Goal: Task Accomplishment & Management: Use online tool/utility

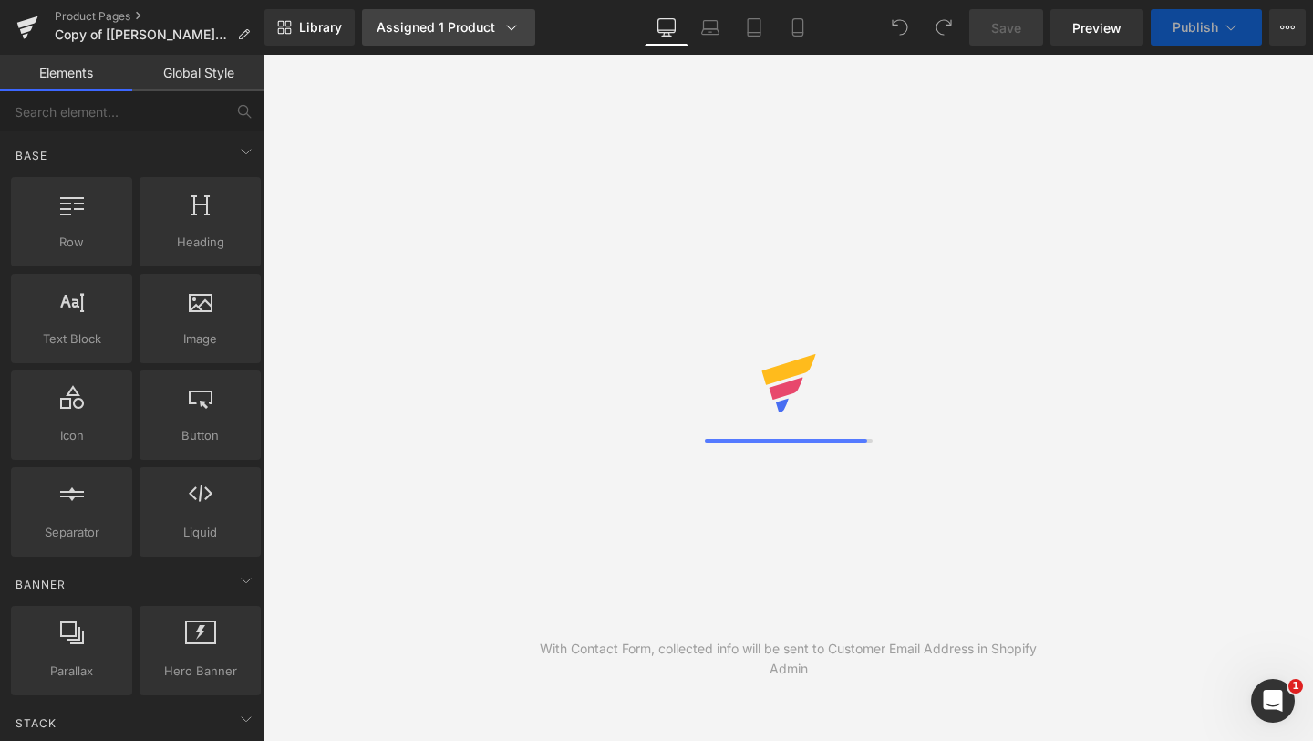
click at [510, 36] on link "Assigned 1 Product" at bounding box center [448, 27] width 173 height 36
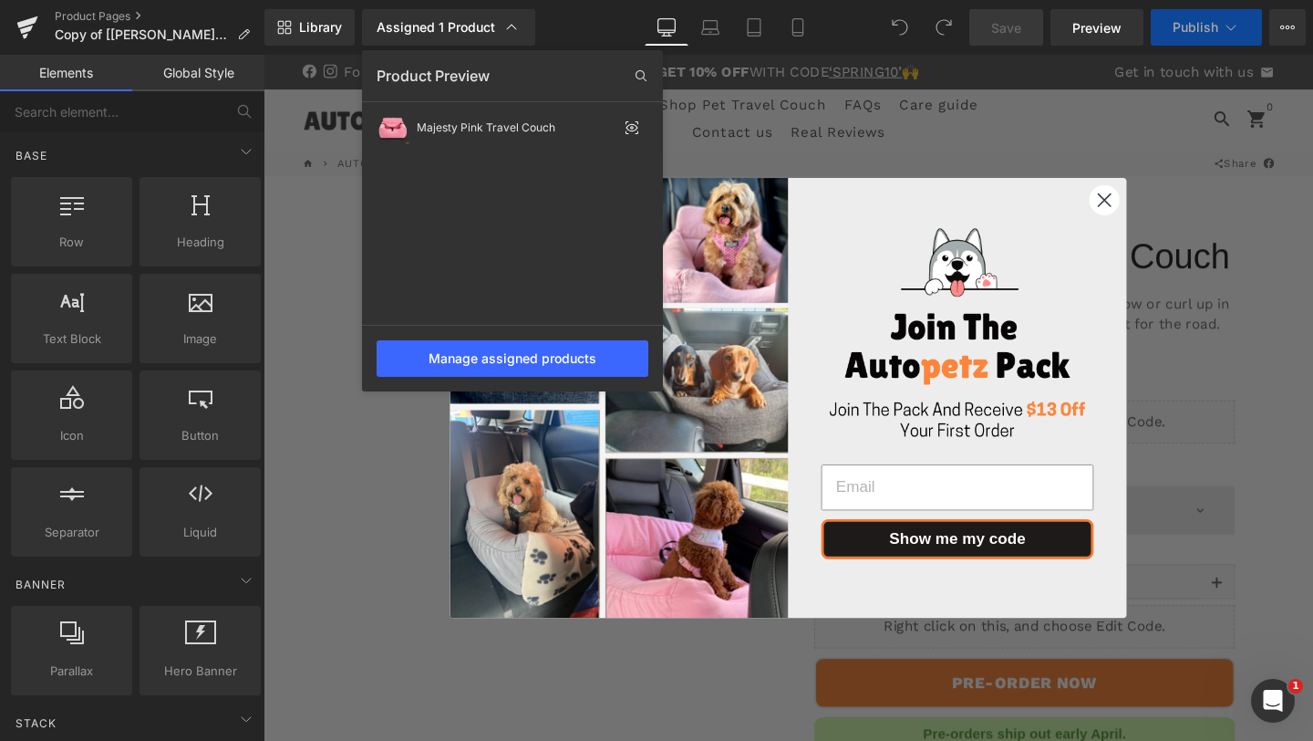
click at [785, 210] on div at bounding box center [789, 398] width 1050 height 686
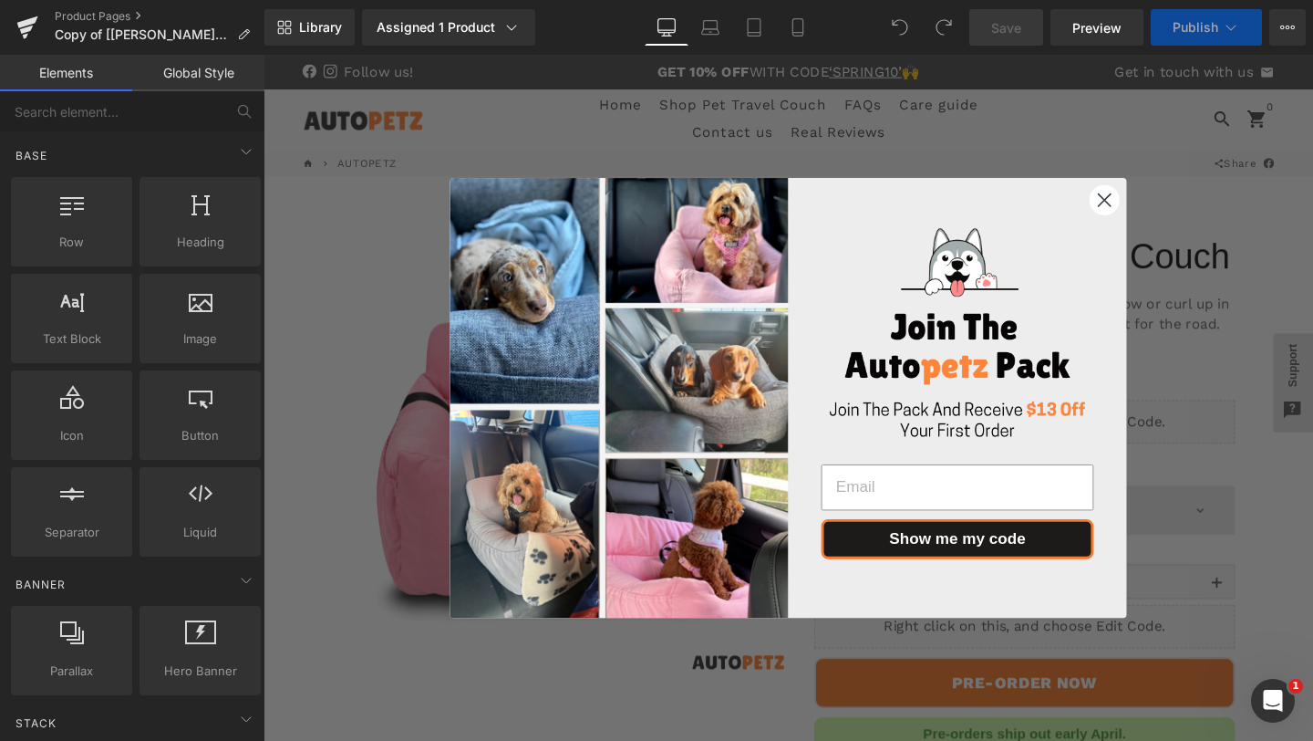
click at [1150, 206] on circle "Close dialog" at bounding box center [1148, 207] width 30 height 30
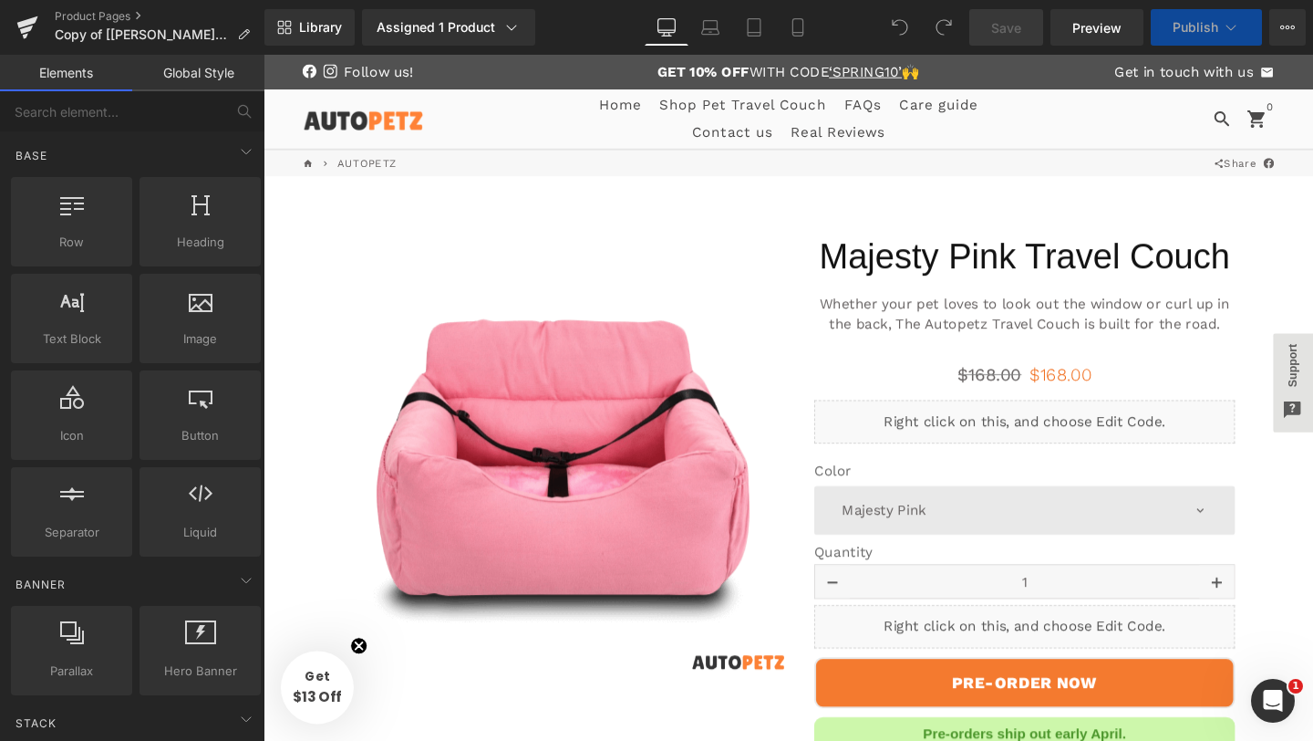
scroll to position [470, 0]
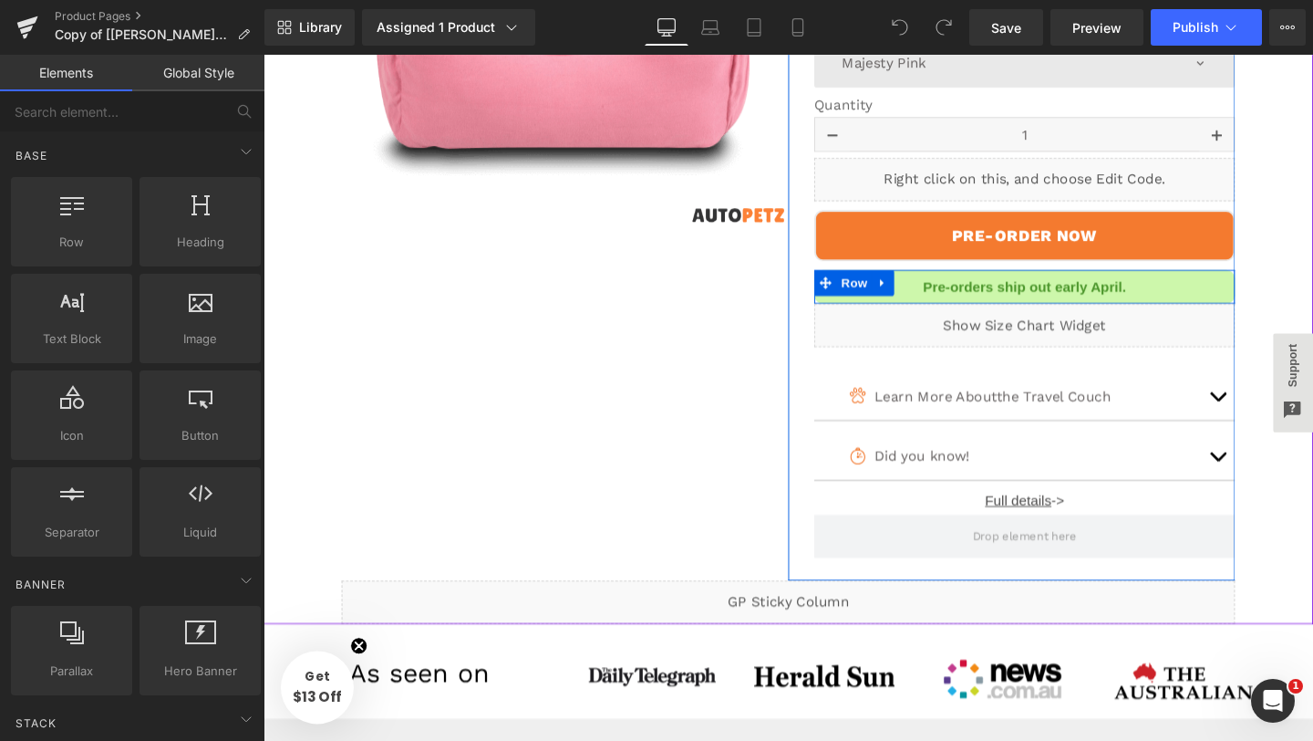
click at [264, 55] on div at bounding box center [264, 55] width 0 height 0
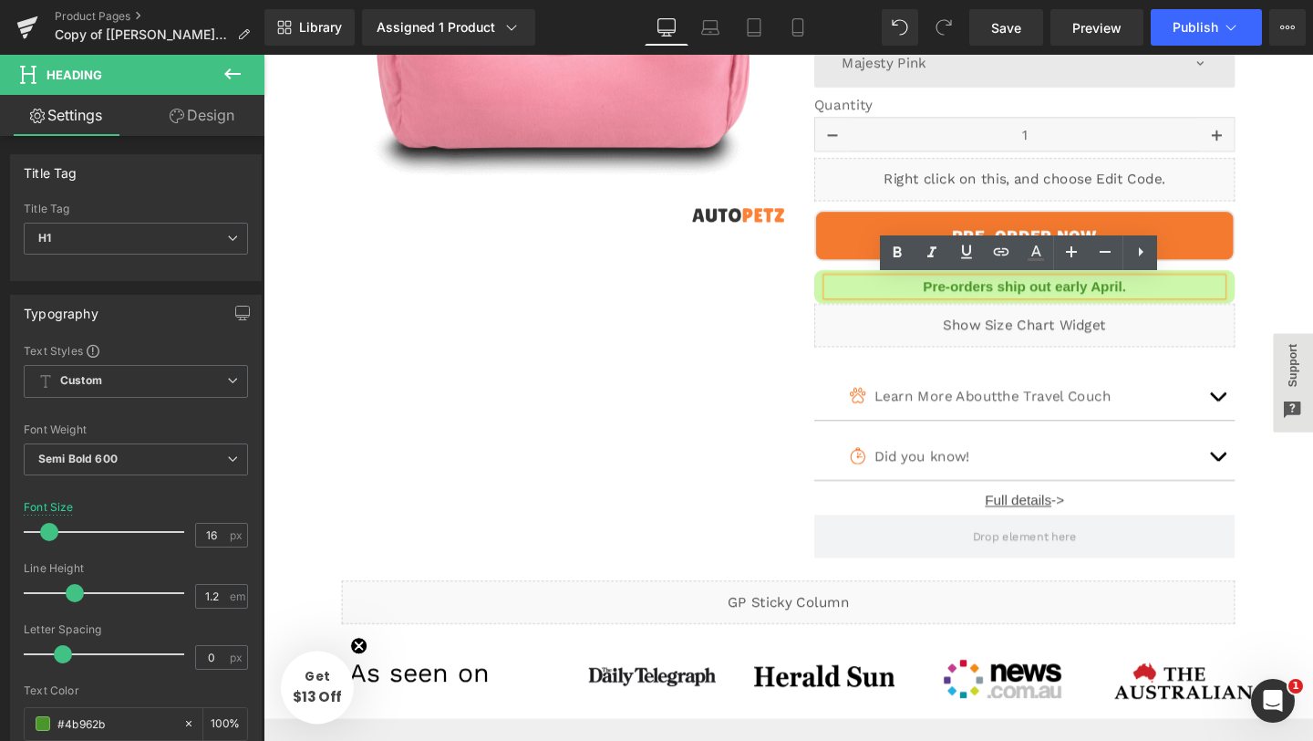
click at [1155, 304] on h1 "Pre-orders ship out early April." at bounding box center [1063, 298] width 415 height 17
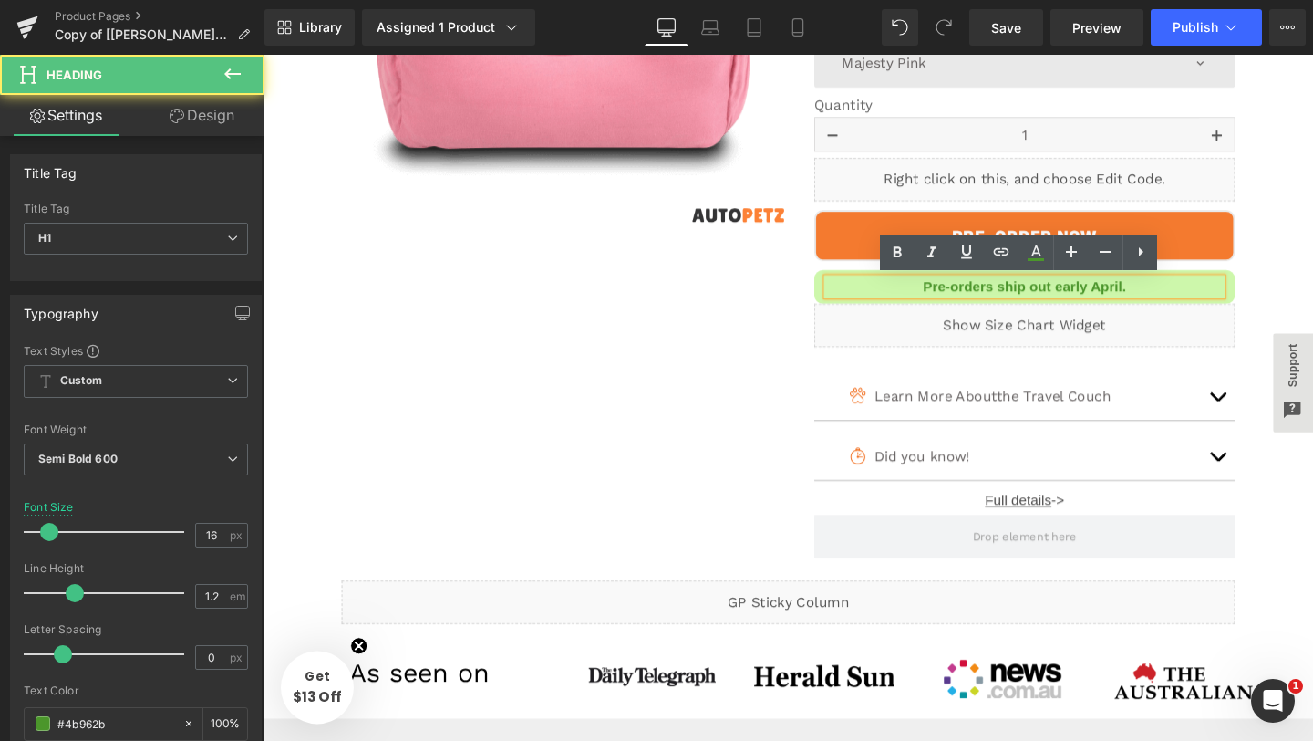
click at [1155, 304] on h1 "Pre-orders ship out early April." at bounding box center [1063, 298] width 415 height 17
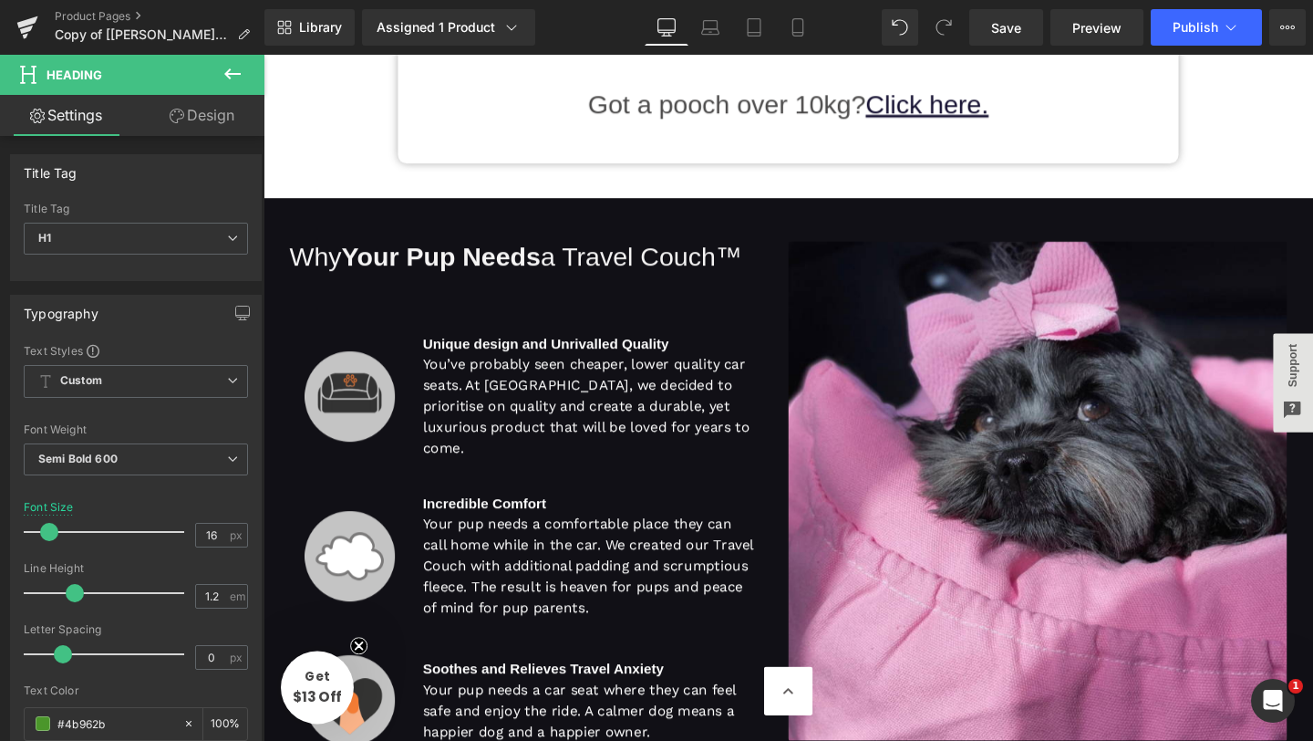
scroll to position [4279, 0]
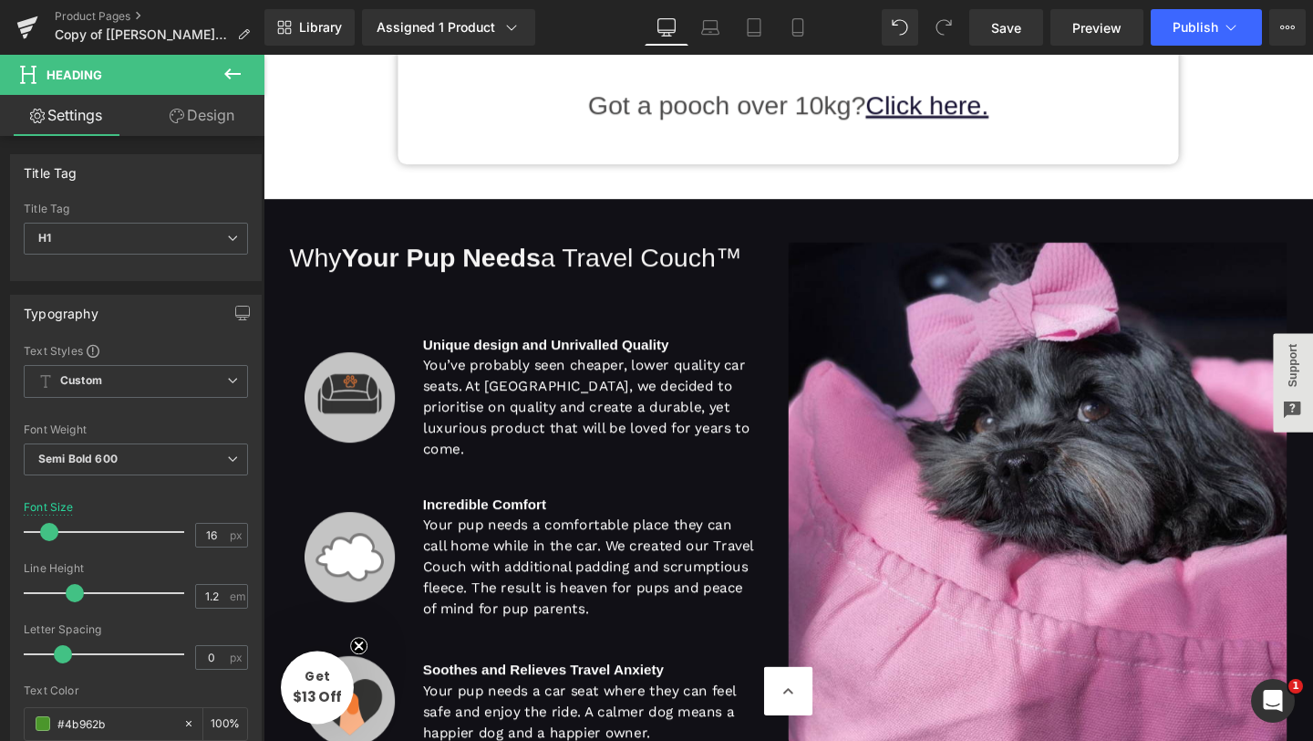
click at [1040, 179] on div "AUTOPETZ Heading Majesty Pink Travel Couch (P) Title Loox (Stars) Loox (Stars)" at bounding box center [816, 250] width 1104 height 8693
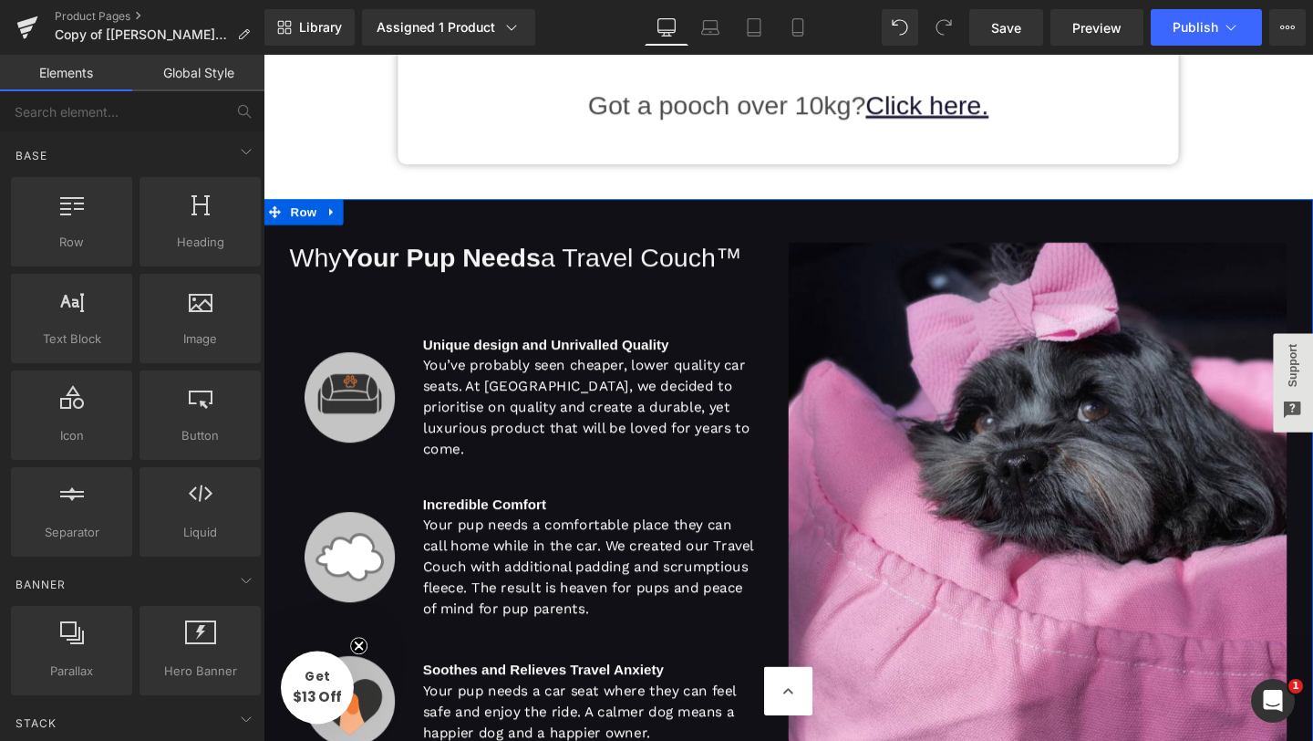
click at [1015, 230] on div "Why Your Pup Needs a Travel Couch™ Heading Image Unique design and Unrivalled Q…" at bounding box center [816, 522] width 1104 height 632
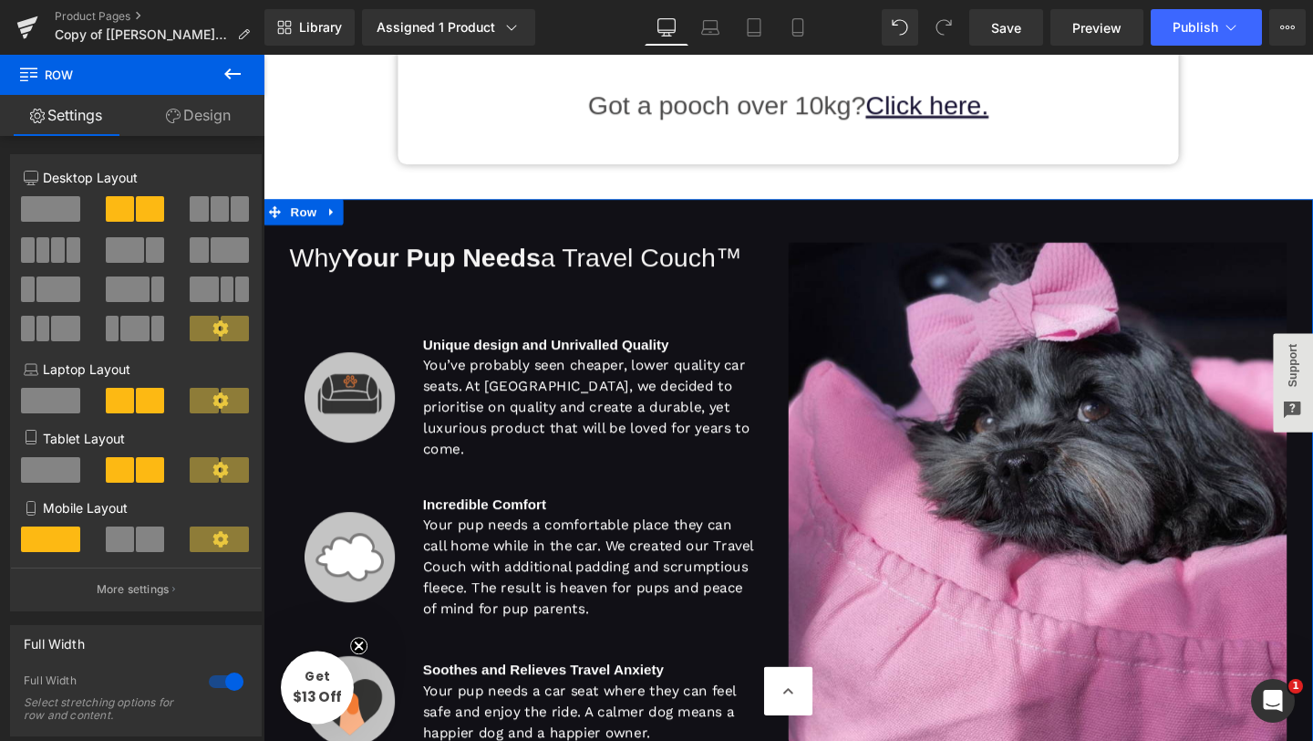
click at [560, 231] on div "Why Your Pup Needs a Travel Couch™ Heading Image Unique design and Unrivalled Q…" at bounding box center [816, 522] width 1104 height 632
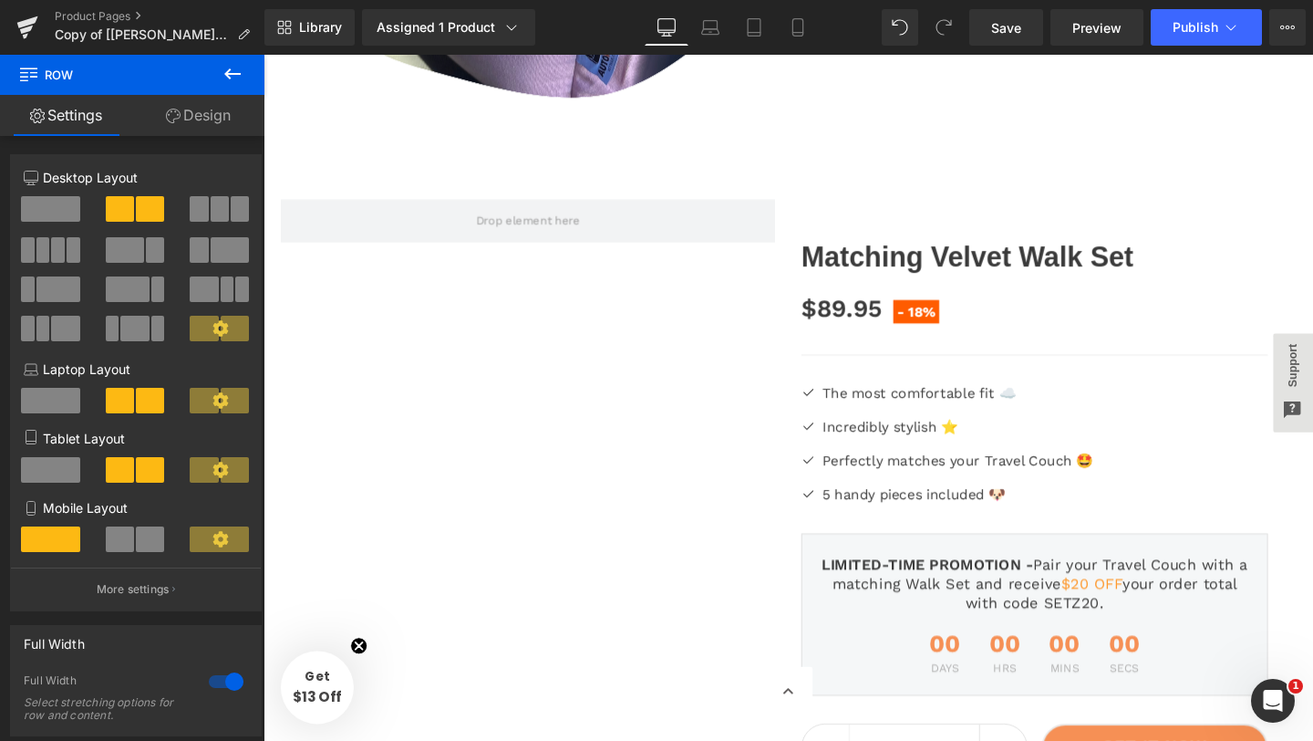
scroll to position [7209, 0]
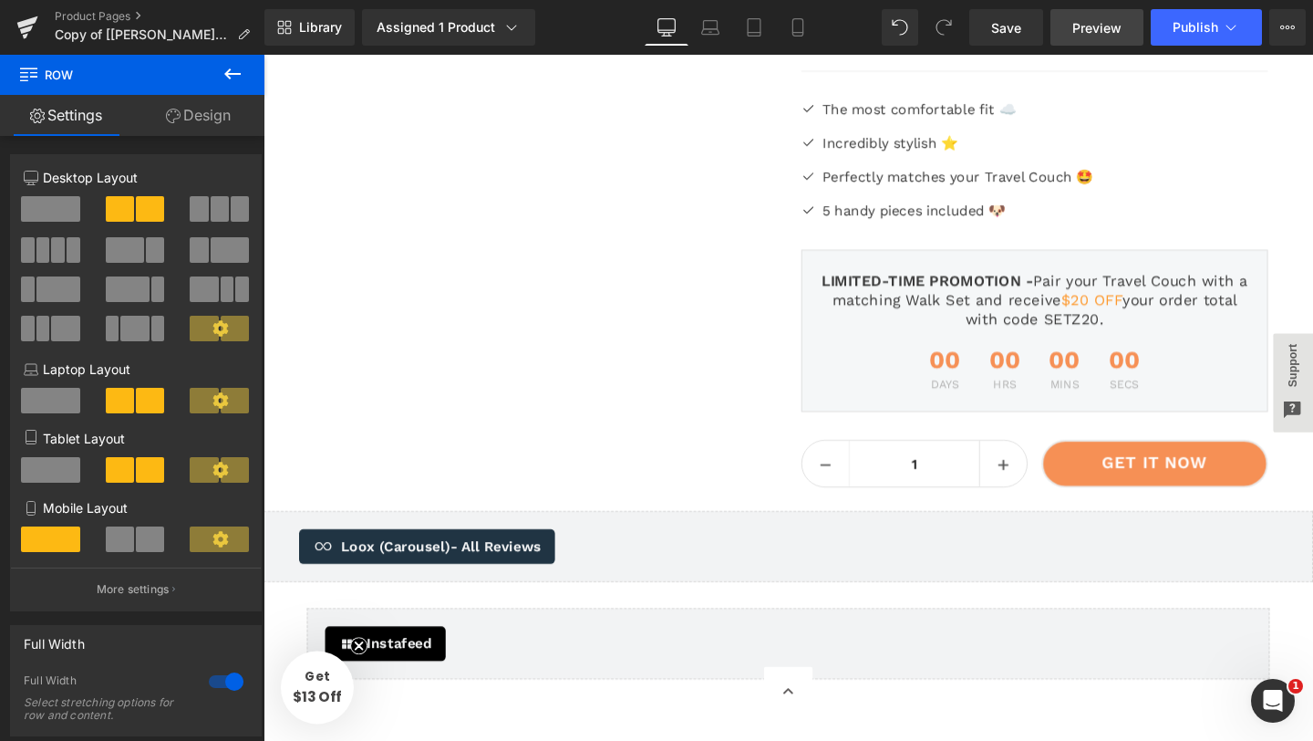
click at [1084, 31] on span "Preview" at bounding box center [1097, 27] width 49 height 19
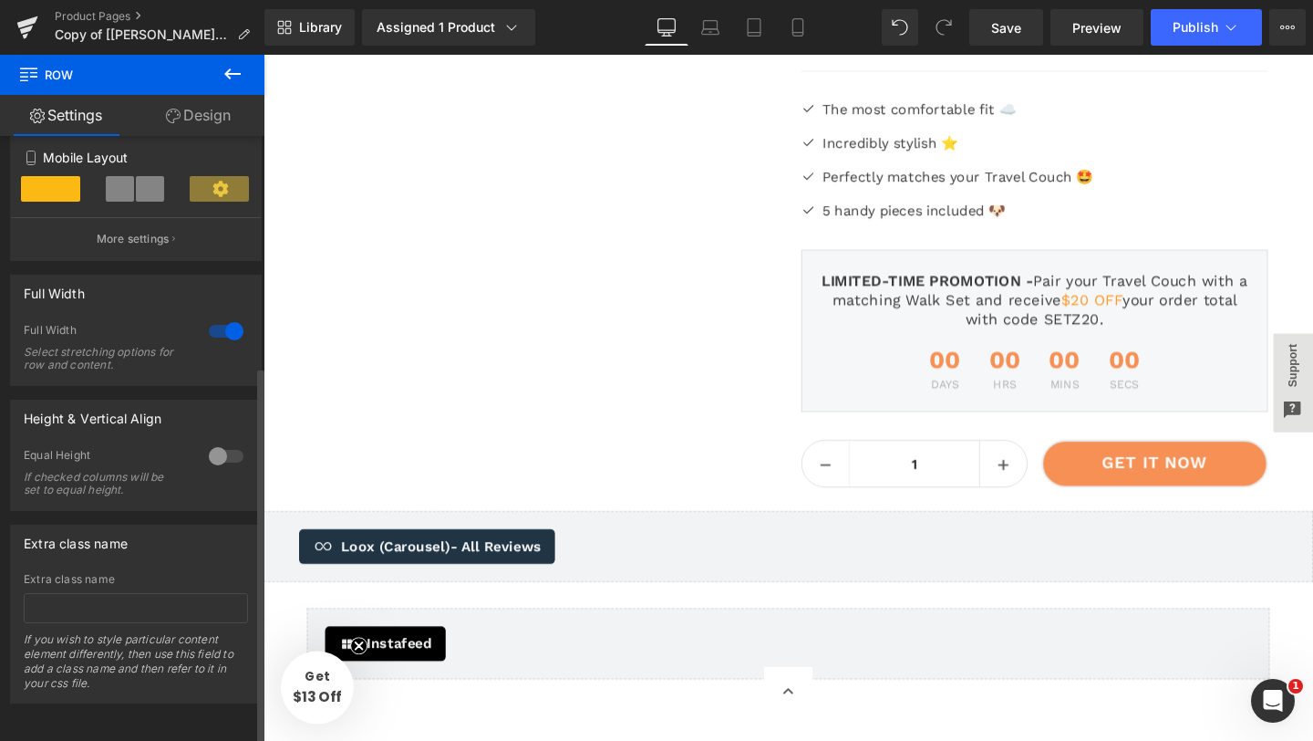
scroll to position [0, 0]
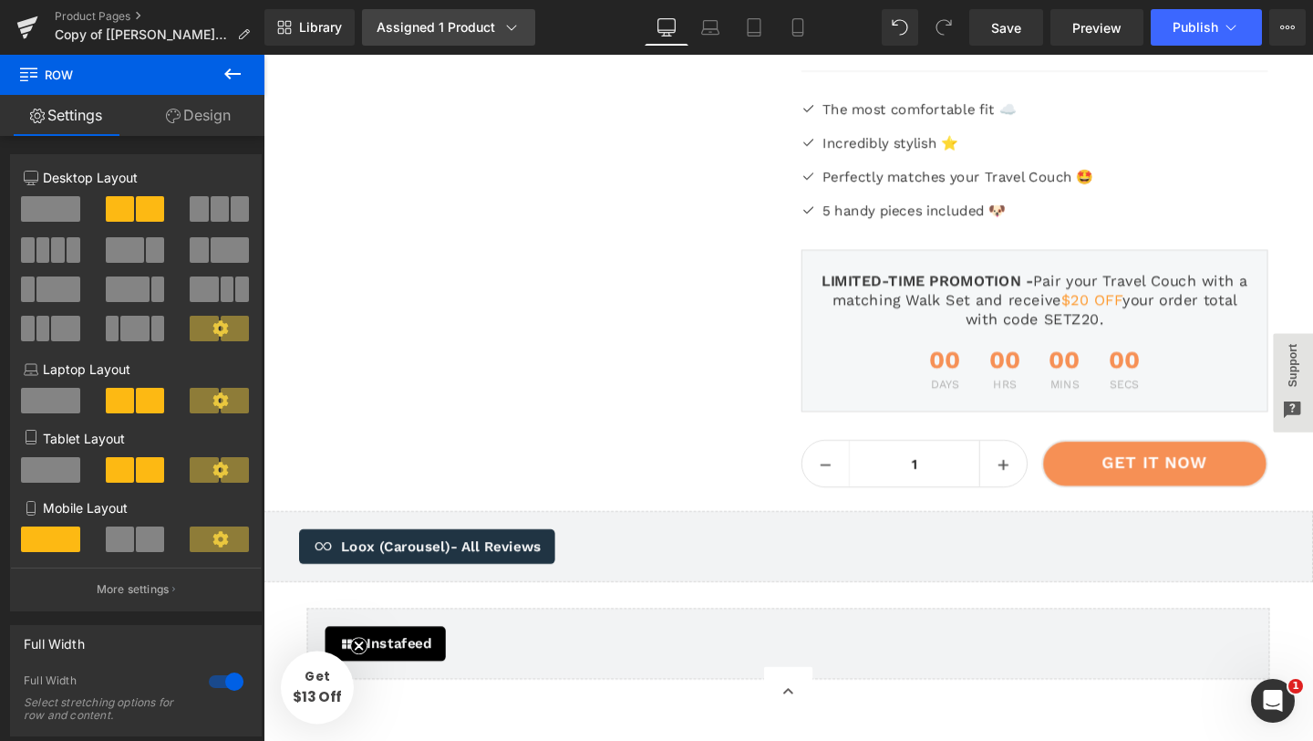
click at [475, 26] on div "Assigned 1 Product" at bounding box center [449, 27] width 144 height 18
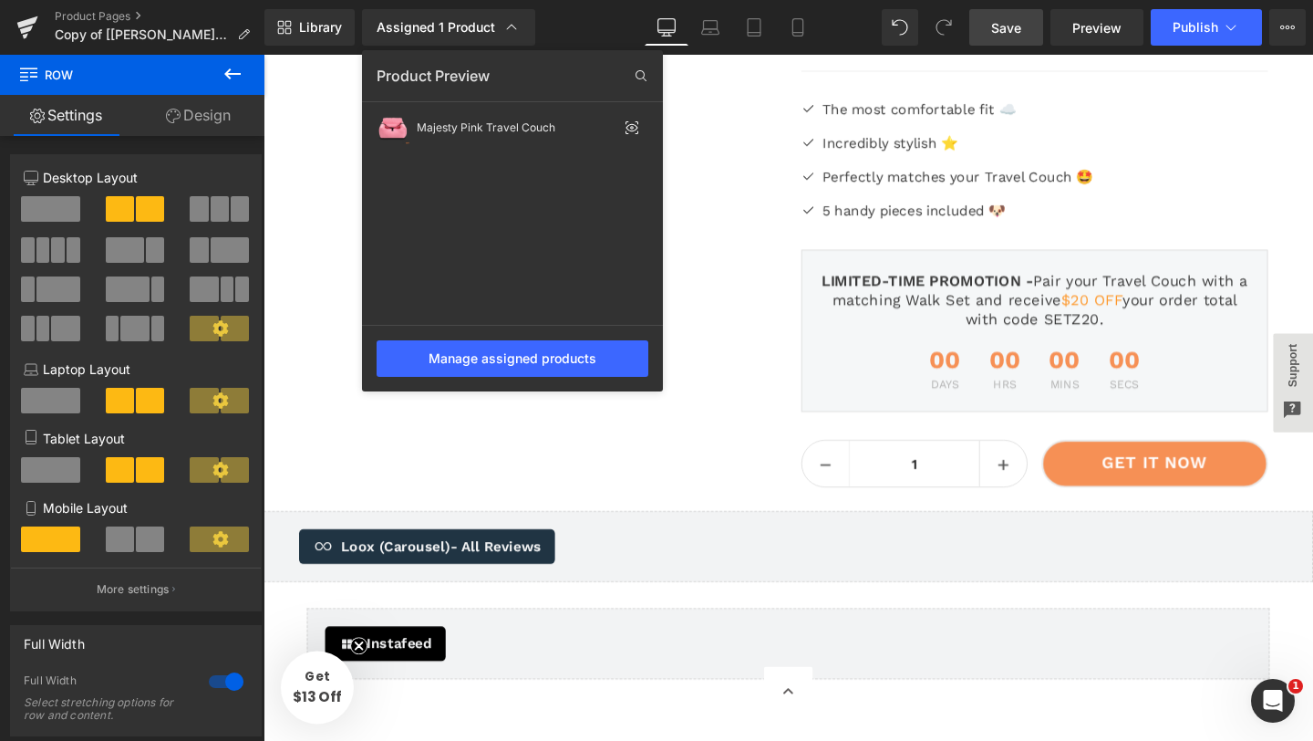
click at [1006, 26] on span "Save" at bounding box center [1006, 27] width 30 height 19
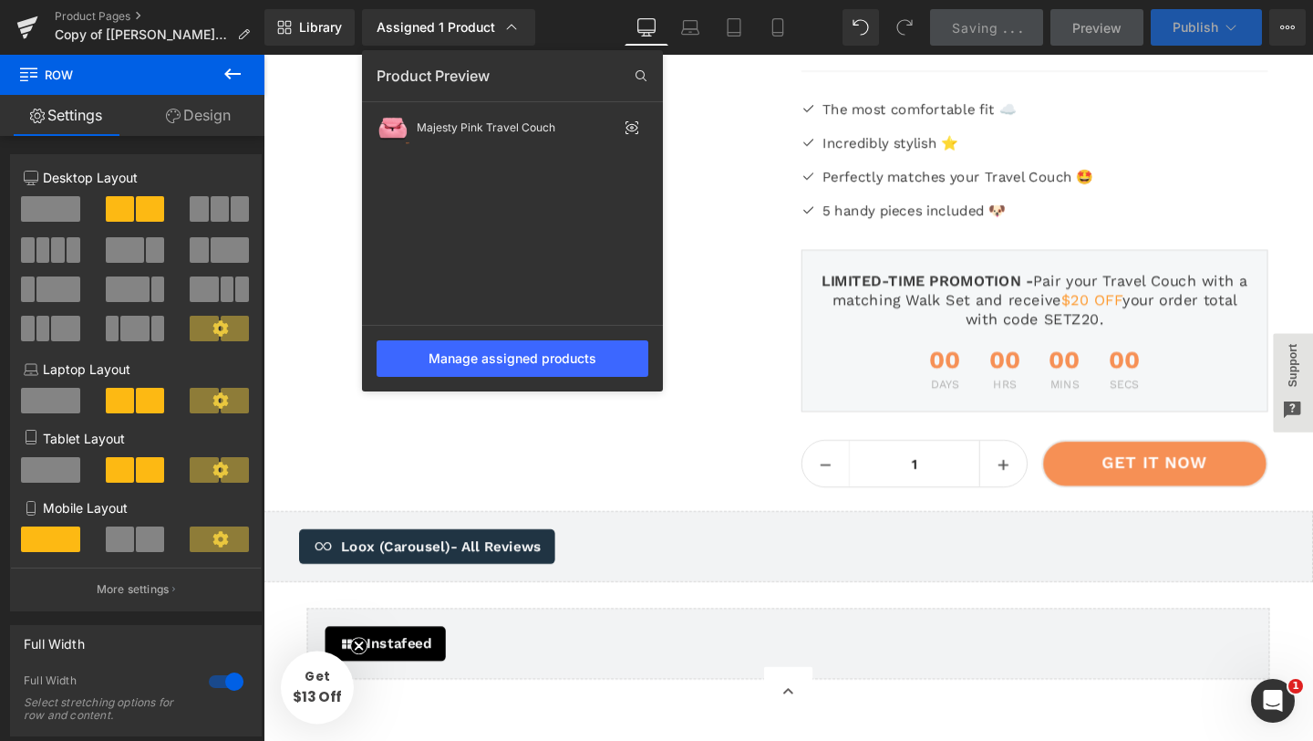
click at [1192, 25] on span "Publish" at bounding box center [1196, 27] width 46 height 15
click at [1273, 26] on button "Upgrade Plan View Live Page View with current Template Save Template to Library…" at bounding box center [1288, 27] width 36 height 36
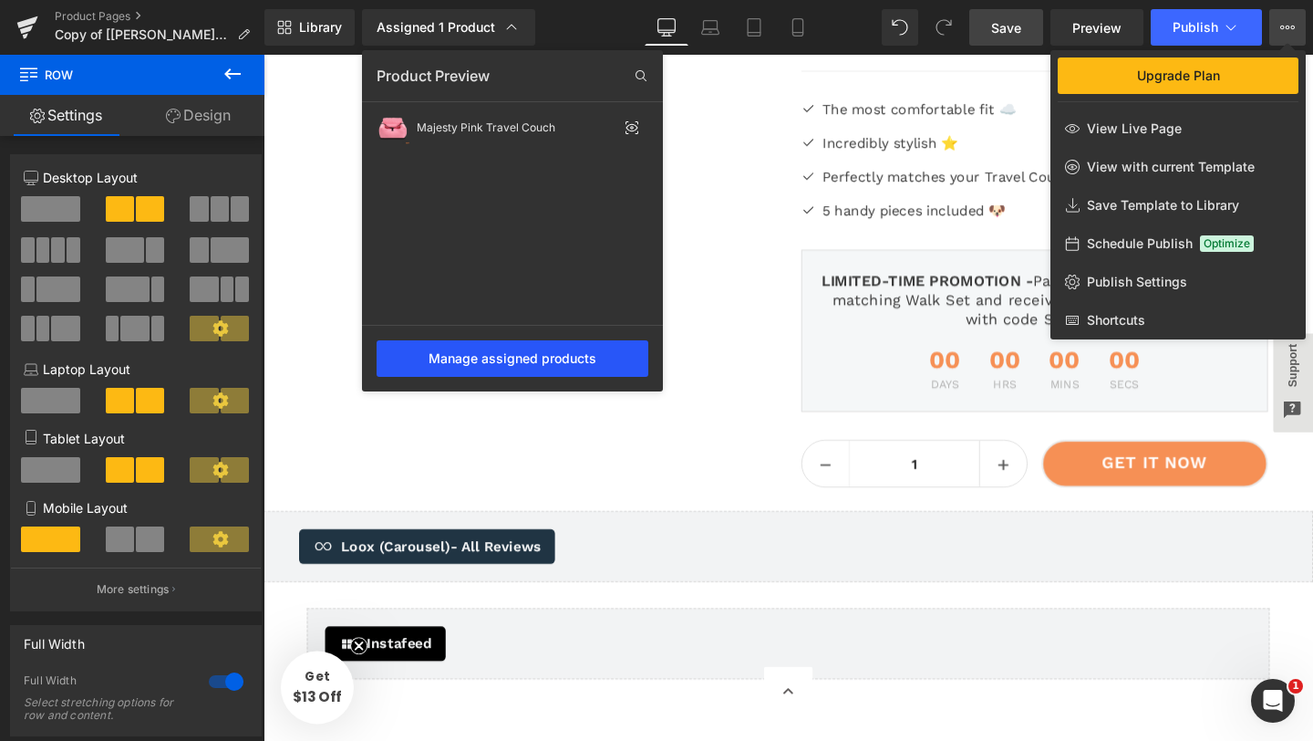
click at [613, 364] on div "Manage assigned products" at bounding box center [513, 358] width 272 height 36
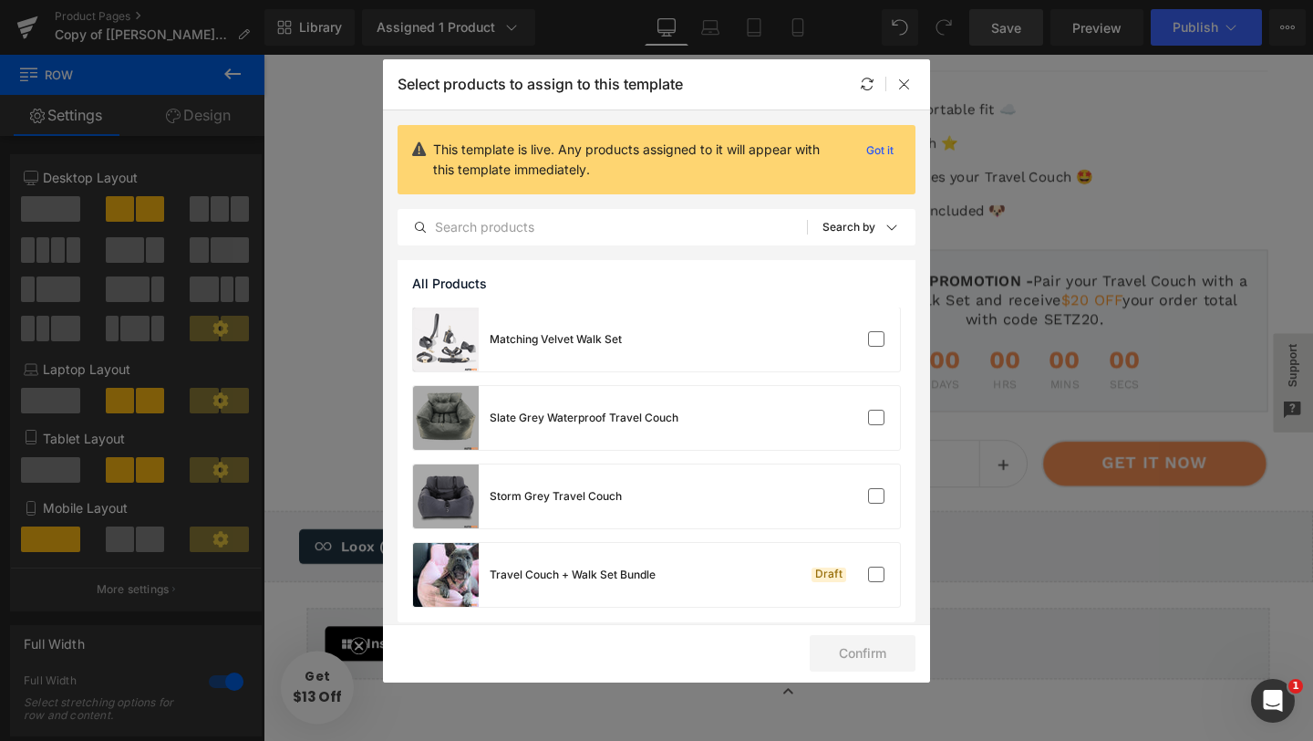
scroll to position [626, 0]
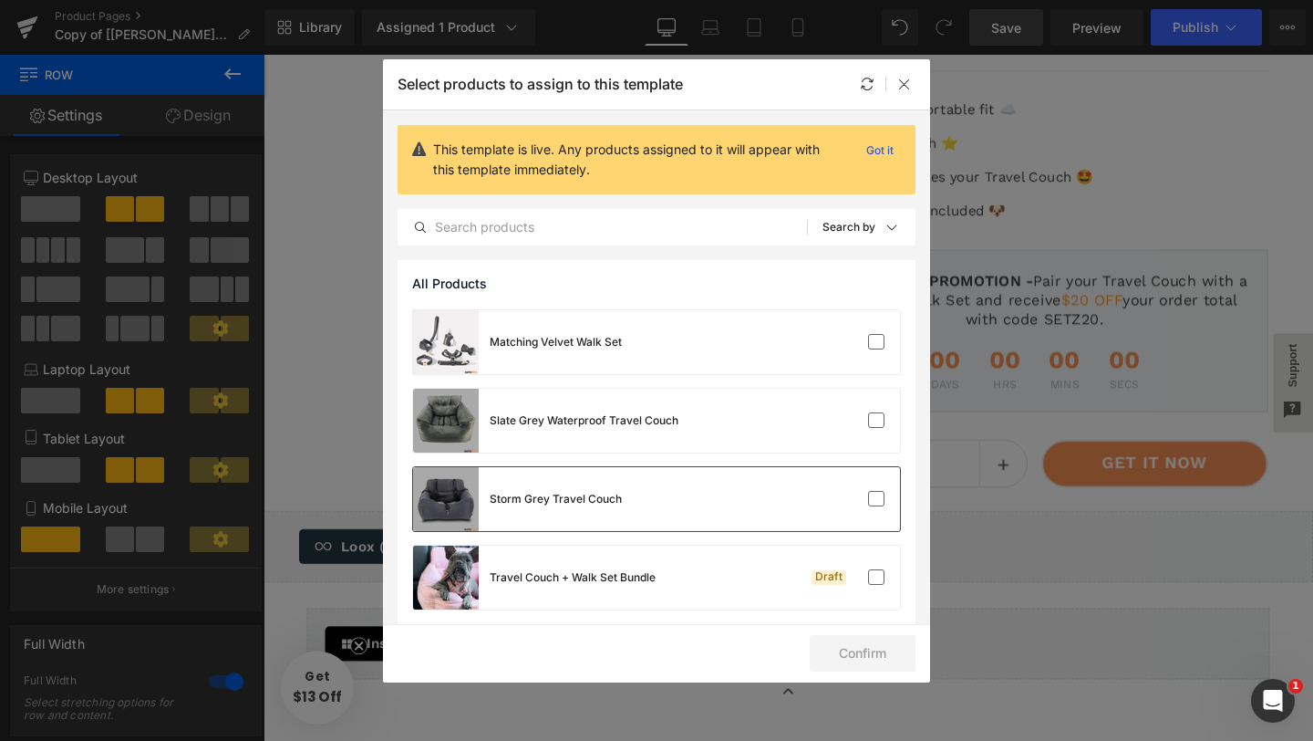
click at [650, 499] on div "Storm Grey Travel Couch" at bounding box center [656, 499] width 487 height 64
click at [897, 80] on icon at bounding box center [904, 84] width 15 height 15
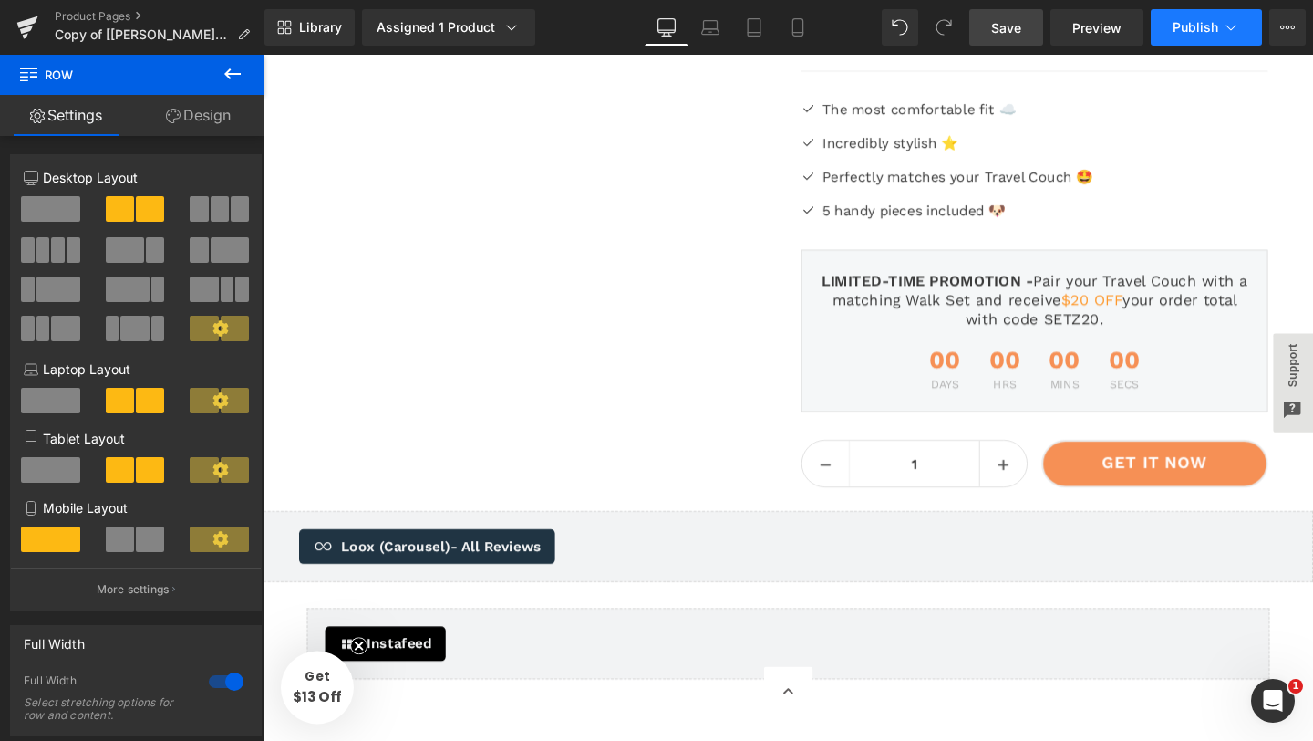
click at [1218, 32] on span "Publish" at bounding box center [1196, 27] width 46 height 15
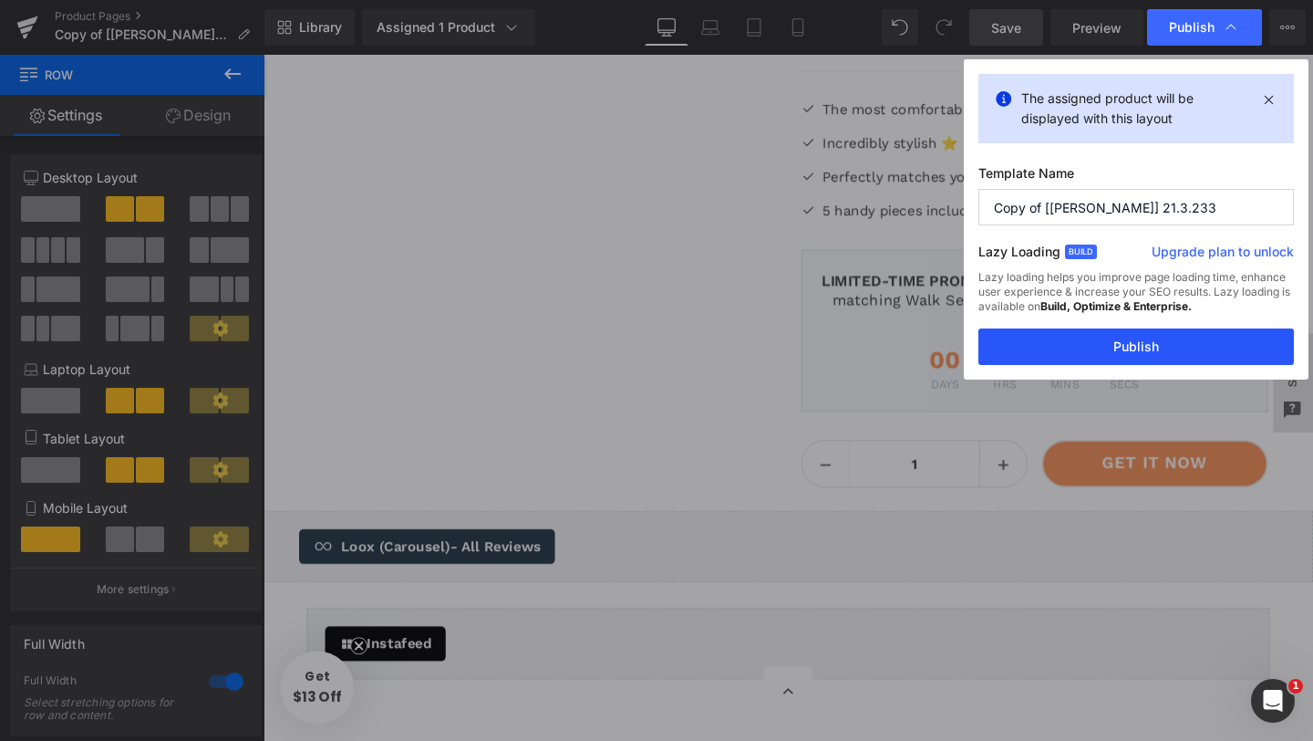
click at [1078, 345] on button "Publish" at bounding box center [1137, 346] width 316 height 36
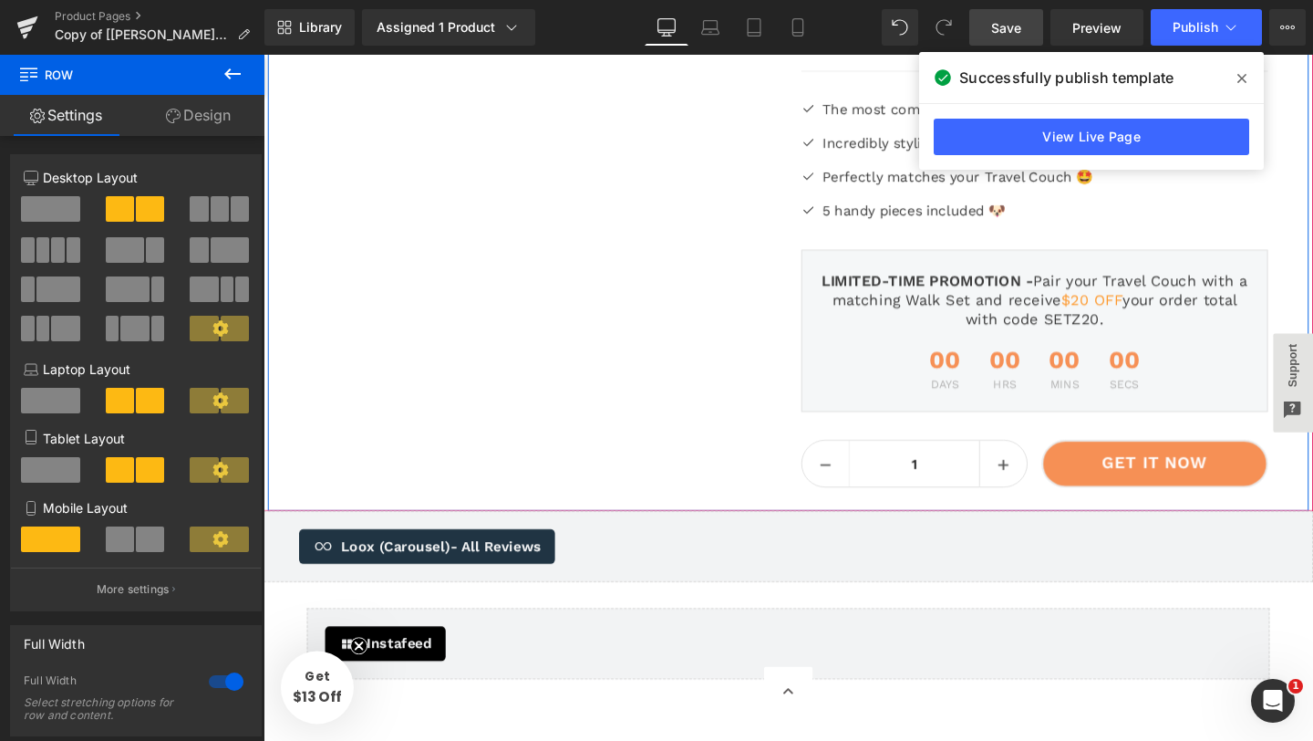
click at [666, 437] on div at bounding box center [815, 207] width 1095 height 653
